Goal: Task Accomplishment & Management: Use online tool/utility

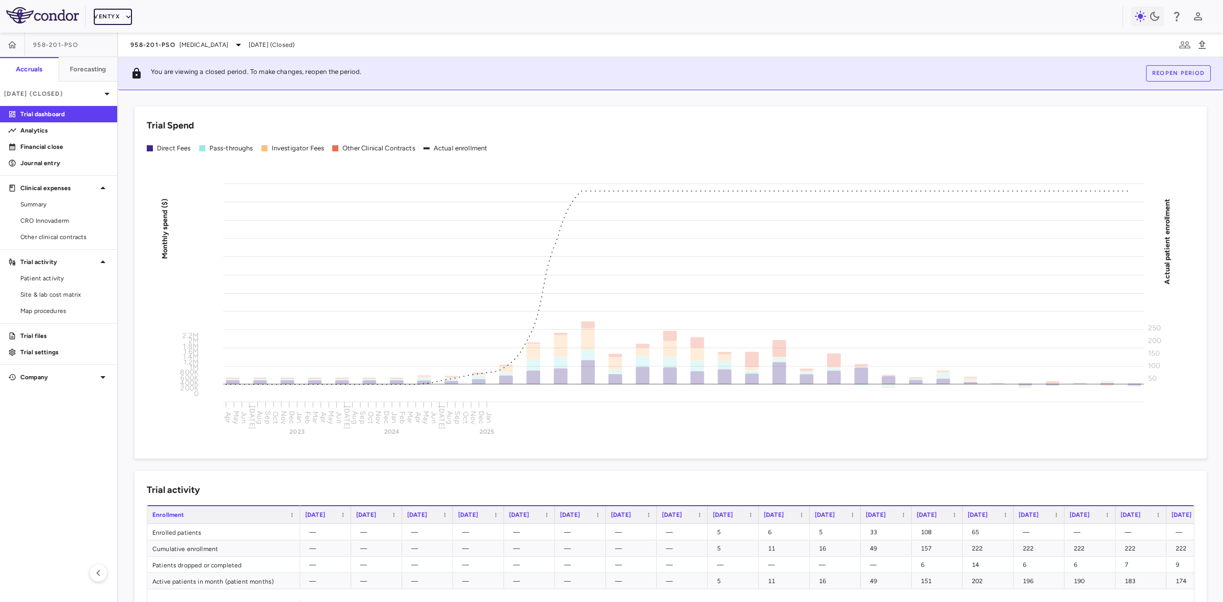
click at [118, 16] on button "Ventyx" at bounding box center [113, 17] width 38 height 16
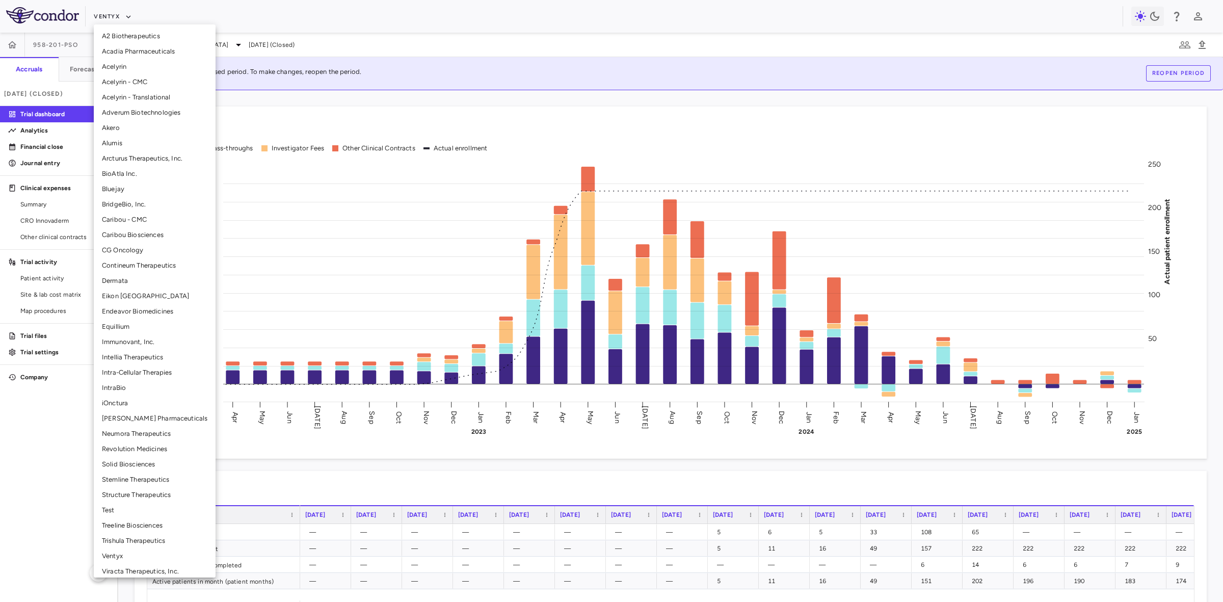
click at [138, 201] on li "BridgeBio, Inc." at bounding box center [155, 204] width 122 height 15
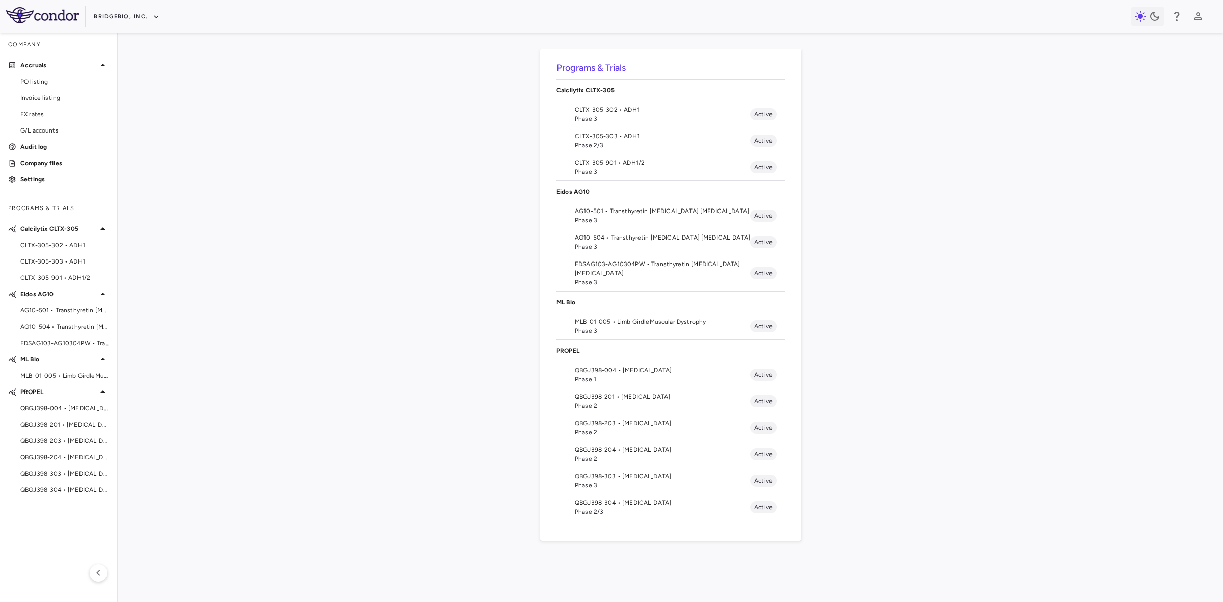
click at [622, 449] on span "QBGJ398-204 • [MEDICAL_DATA]" at bounding box center [662, 449] width 175 height 9
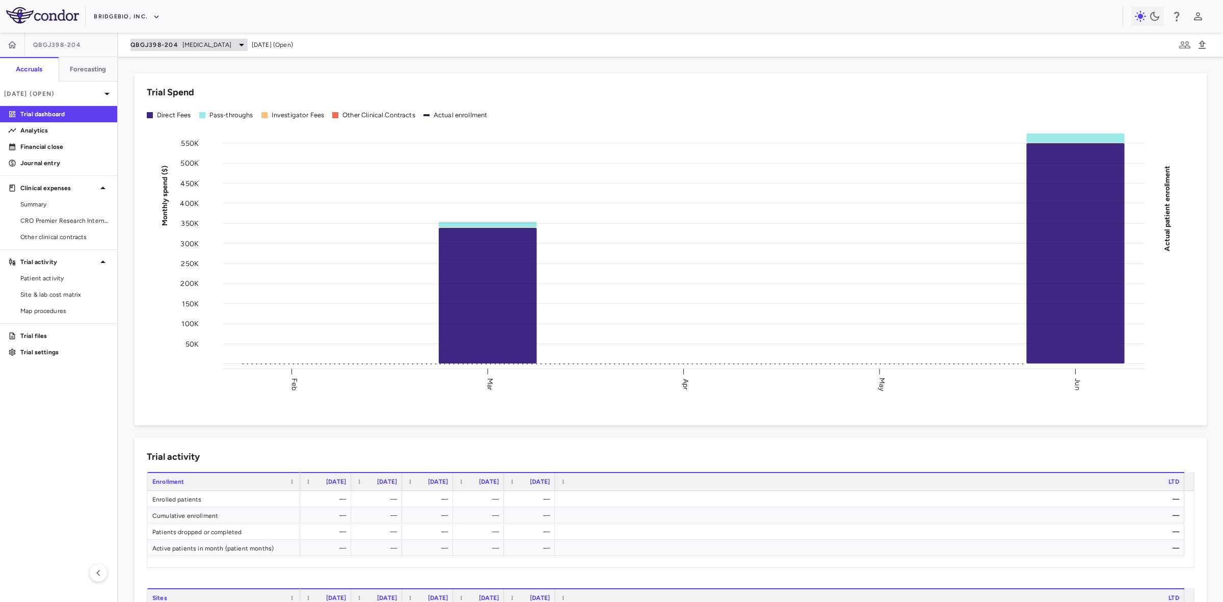
click at [195, 41] on span "[MEDICAL_DATA]" at bounding box center [206, 44] width 49 height 9
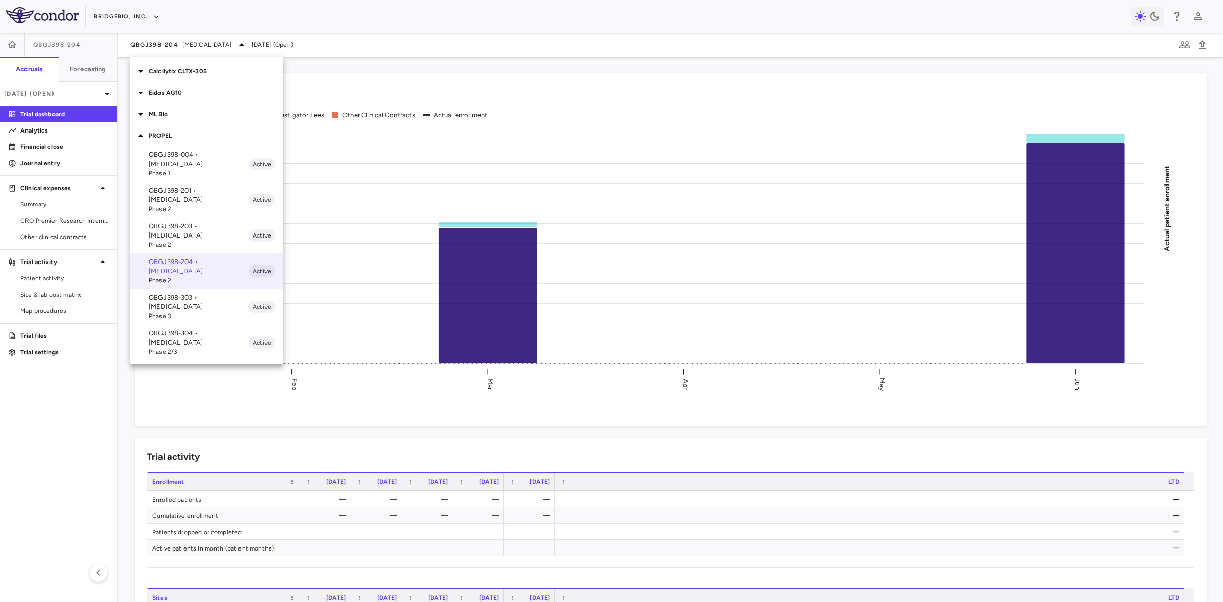
click at [203, 293] on p "QBGJ398-303 • [MEDICAL_DATA]" at bounding box center [199, 302] width 100 height 18
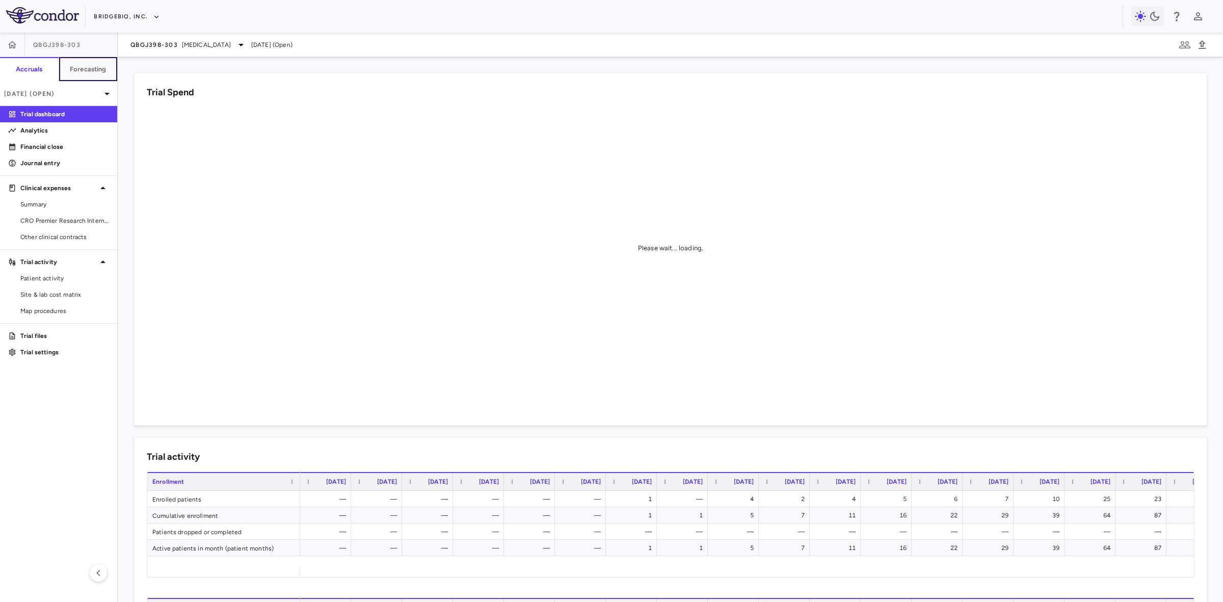
click at [95, 72] on h6 "Forecasting" at bounding box center [88, 69] width 37 height 9
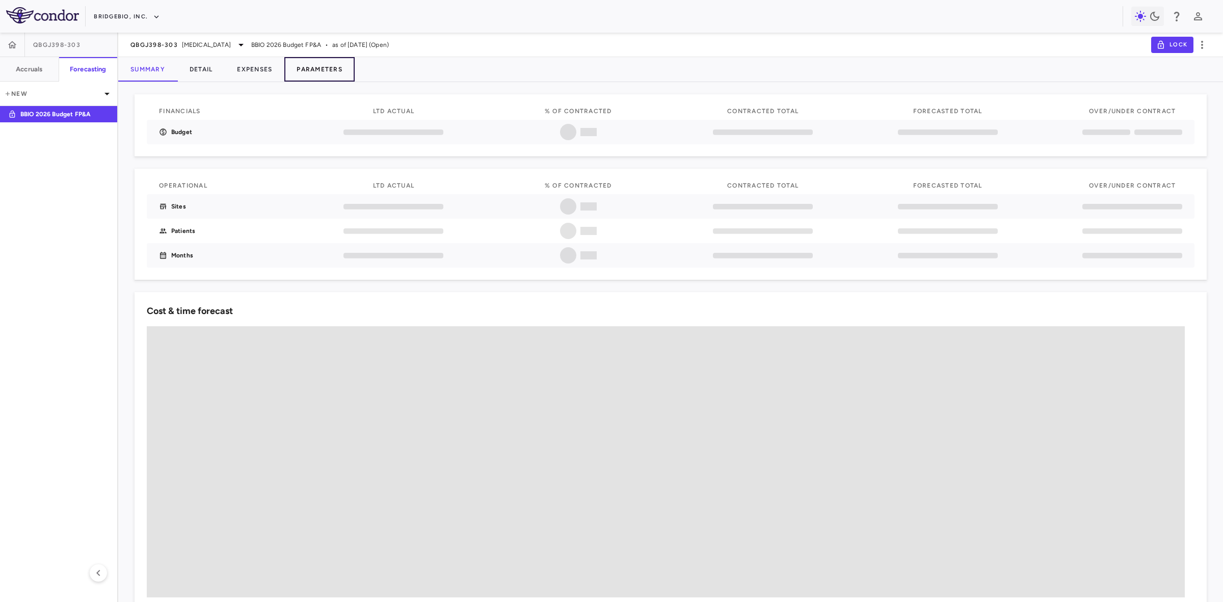
click at [329, 70] on button "Parameters" at bounding box center [319, 69] width 70 height 24
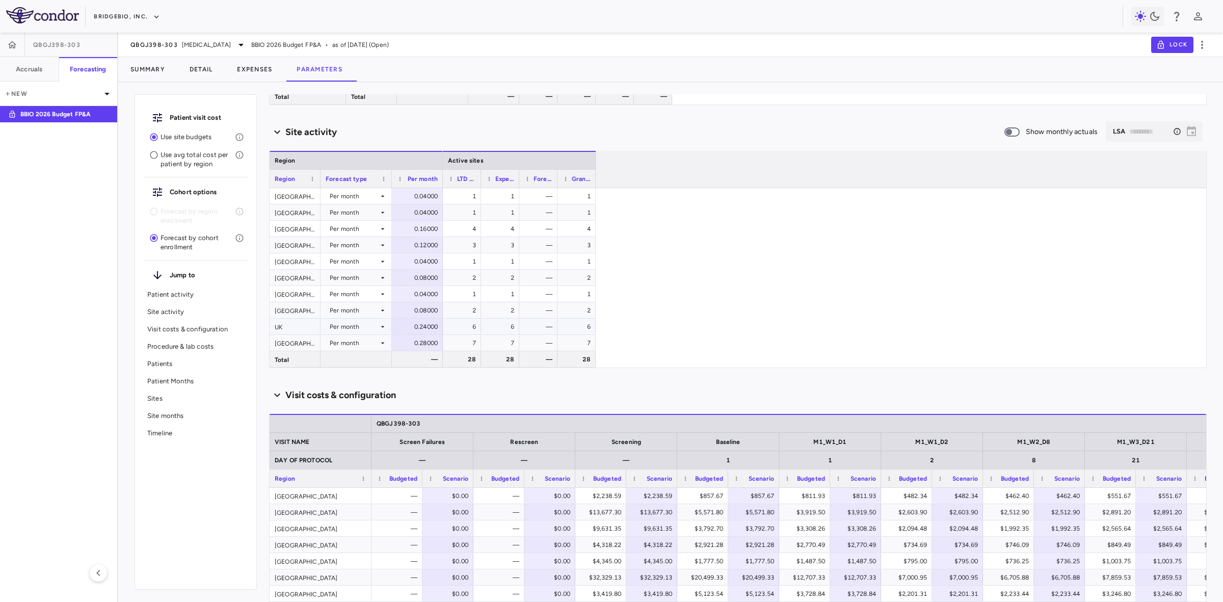
scroll to position [446, 0]
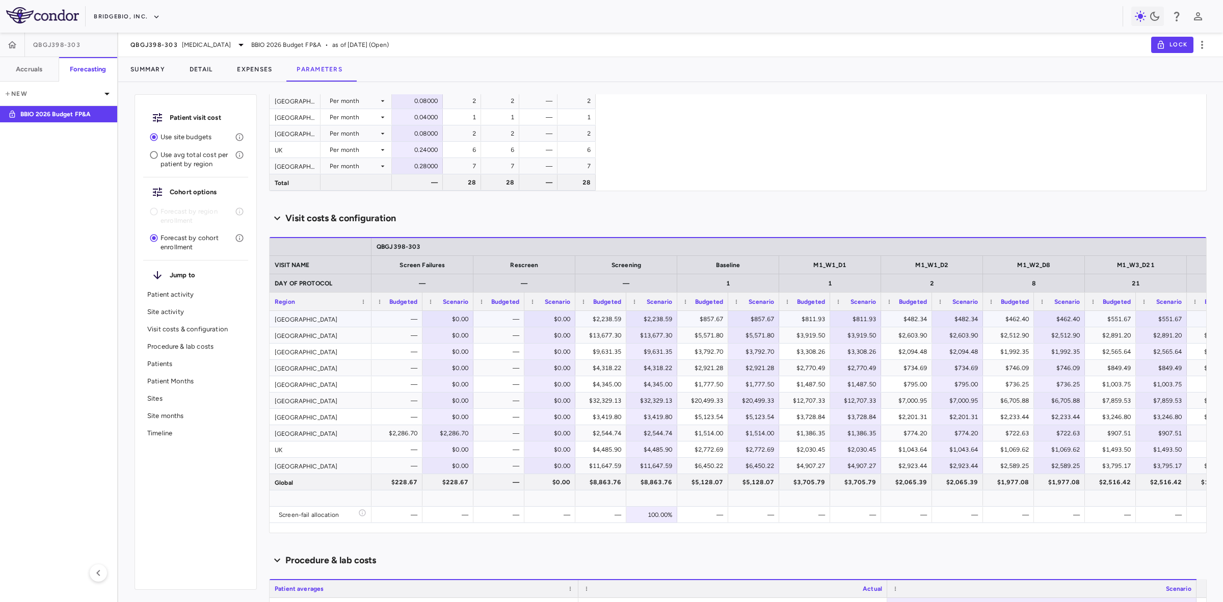
click at [299, 317] on div "[GEOGRAPHIC_DATA]" at bounding box center [320, 319] width 102 height 16
click at [179, 47] on div "QBGJ398-303 [MEDICAL_DATA]" at bounding box center [188, 45] width 117 height 12
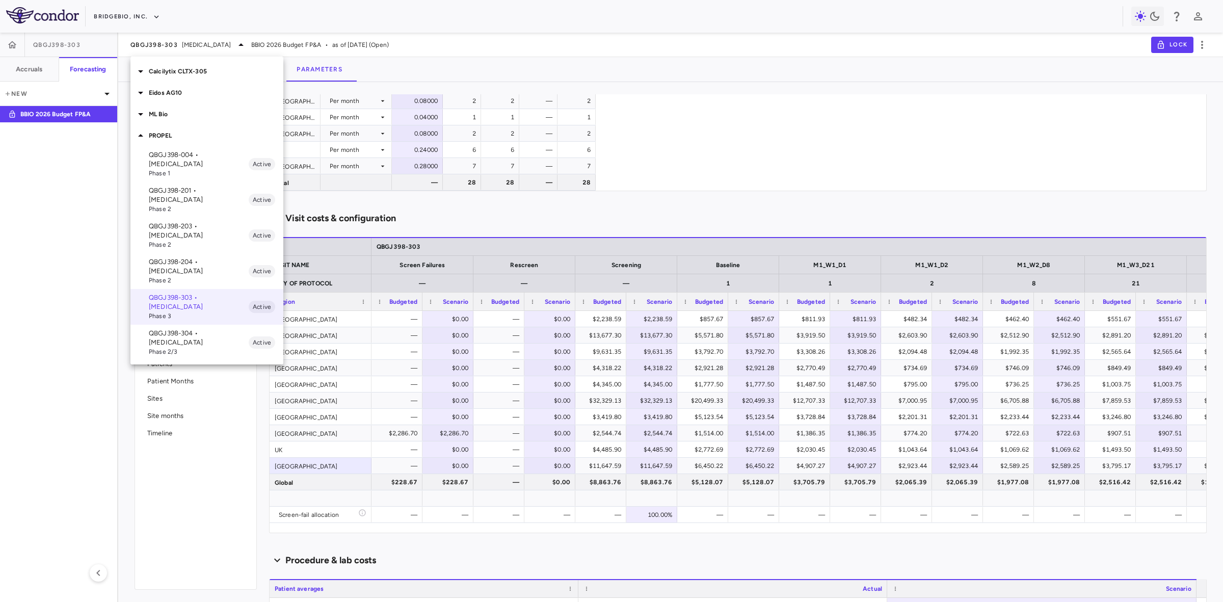
click at [192, 329] on p "QBGJ398-304 • [MEDICAL_DATA]" at bounding box center [199, 338] width 100 height 18
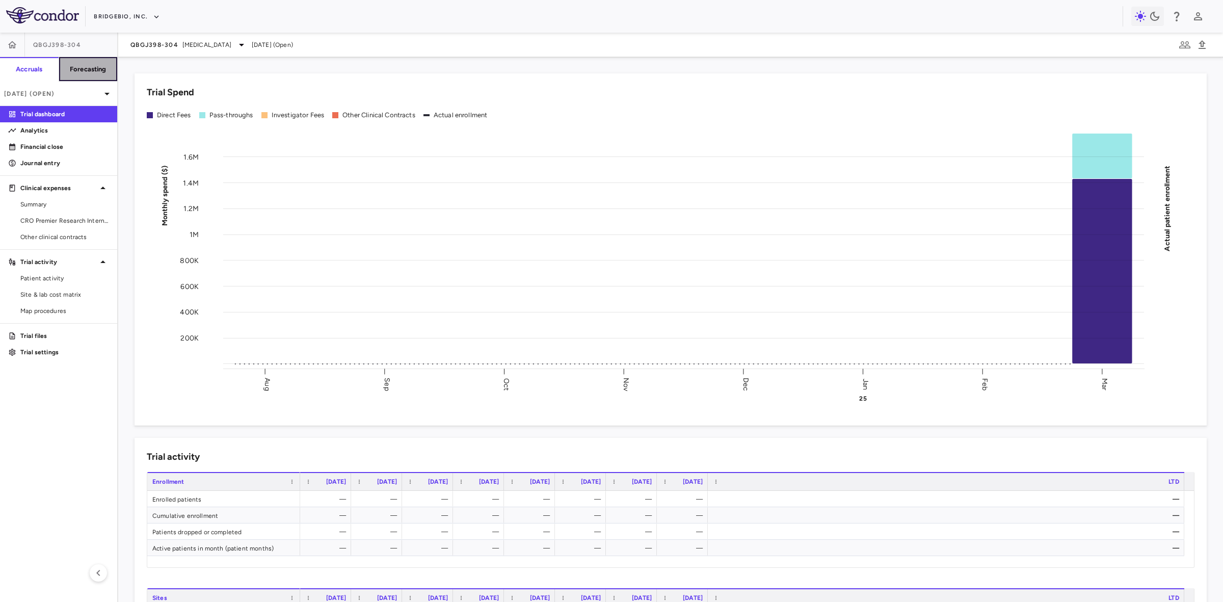
click at [100, 72] on h6 "Forecasting" at bounding box center [88, 69] width 37 height 9
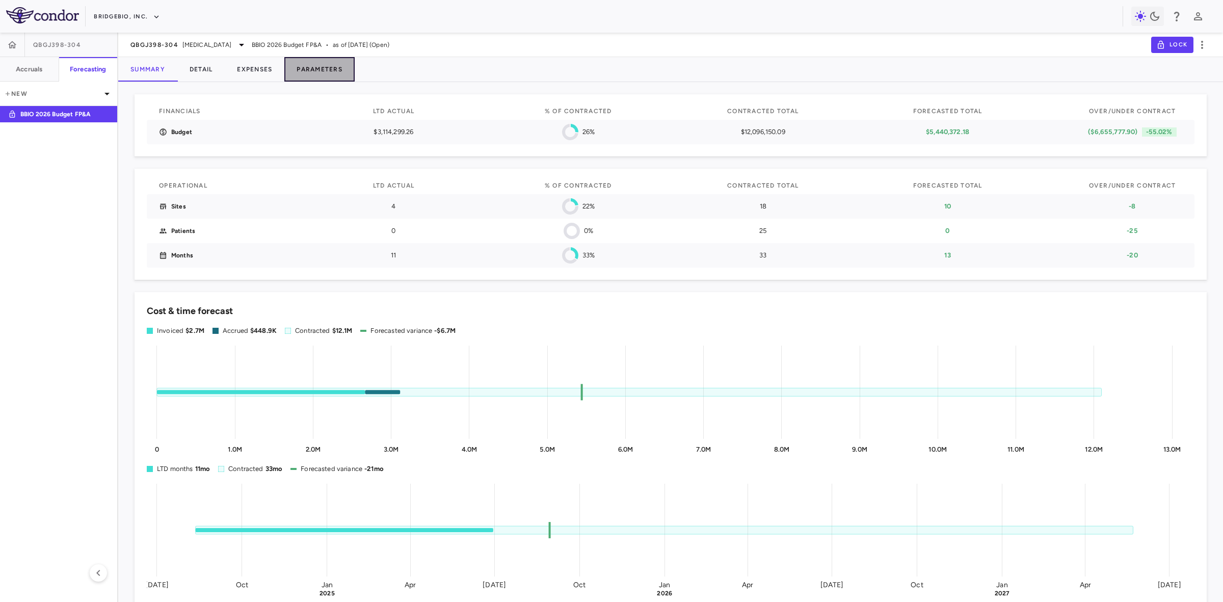
click at [318, 67] on button "Parameters" at bounding box center [319, 69] width 70 height 24
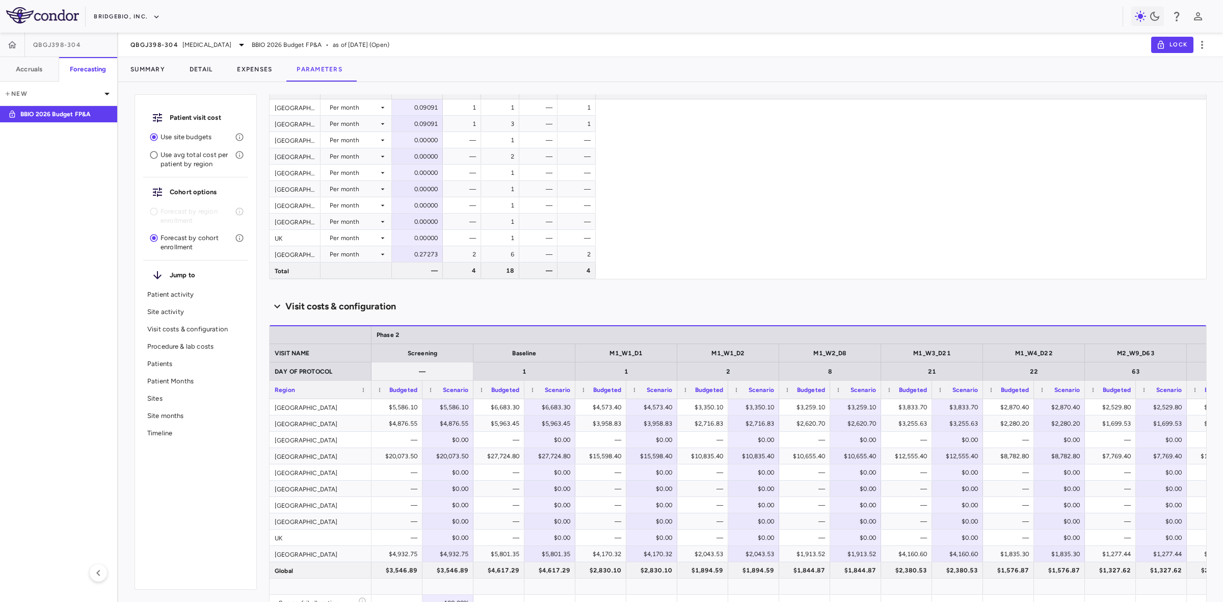
scroll to position [573, 0]
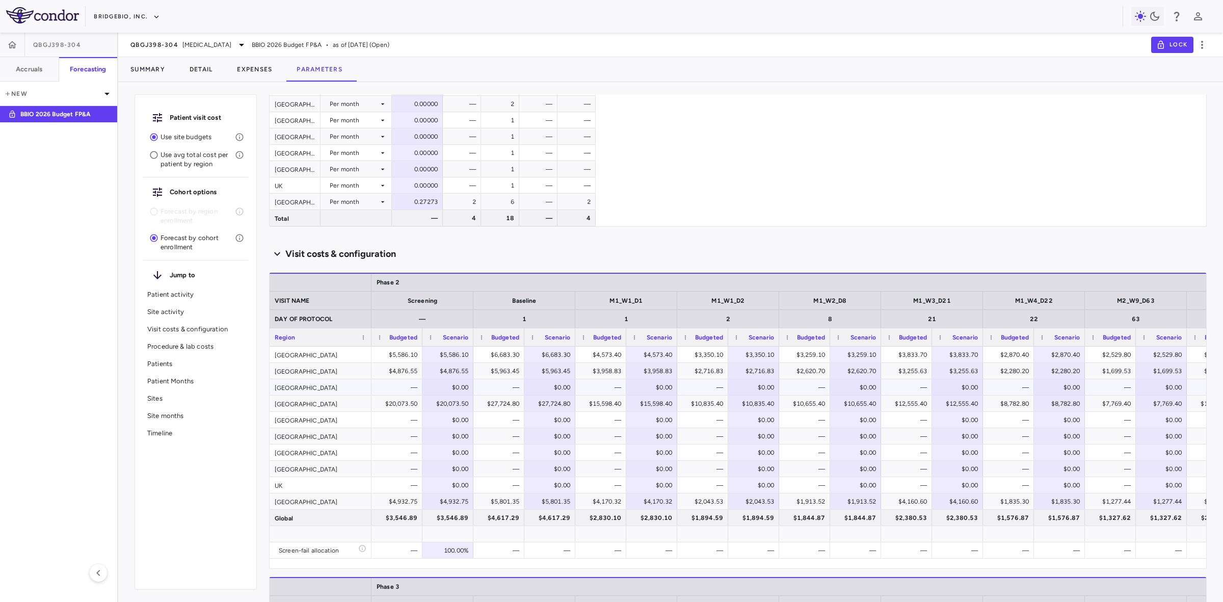
click at [317, 387] on div "[GEOGRAPHIC_DATA]" at bounding box center [320, 387] width 102 height 16
click at [313, 422] on div "[GEOGRAPHIC_DATA]" at bounding box center [320, 420] width 102 height 16
click at [301, 439] on div "[GEOGRAPHIC_DATA]" at bounding box center [320, 436] width 102 height 16
click at [298, 453] on div "[GEOGRAPHIC_DATA]" at bounding box center [320, 452] width 102 height 16
click at [294, 472] on div "[GEOGRAPHIC_DATA]" at bounding box center [320, 469] width 102 height 16
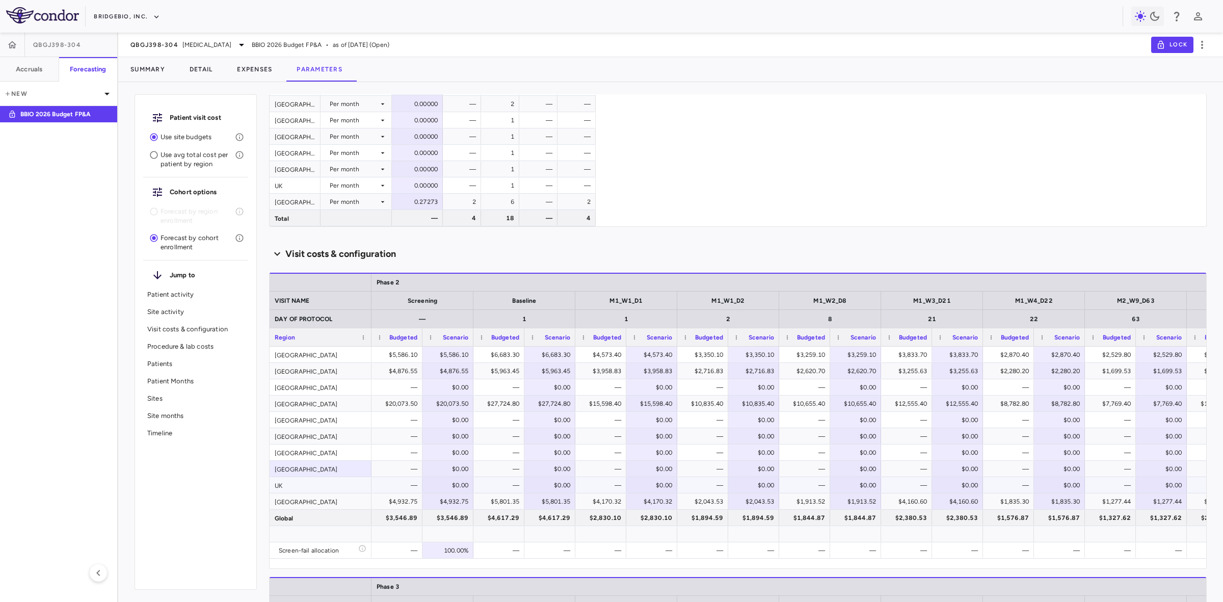
click at [291, 488] on div "UK" at bounding box center [320, 485] width 102 height 16
